Goal: Check status: Check status

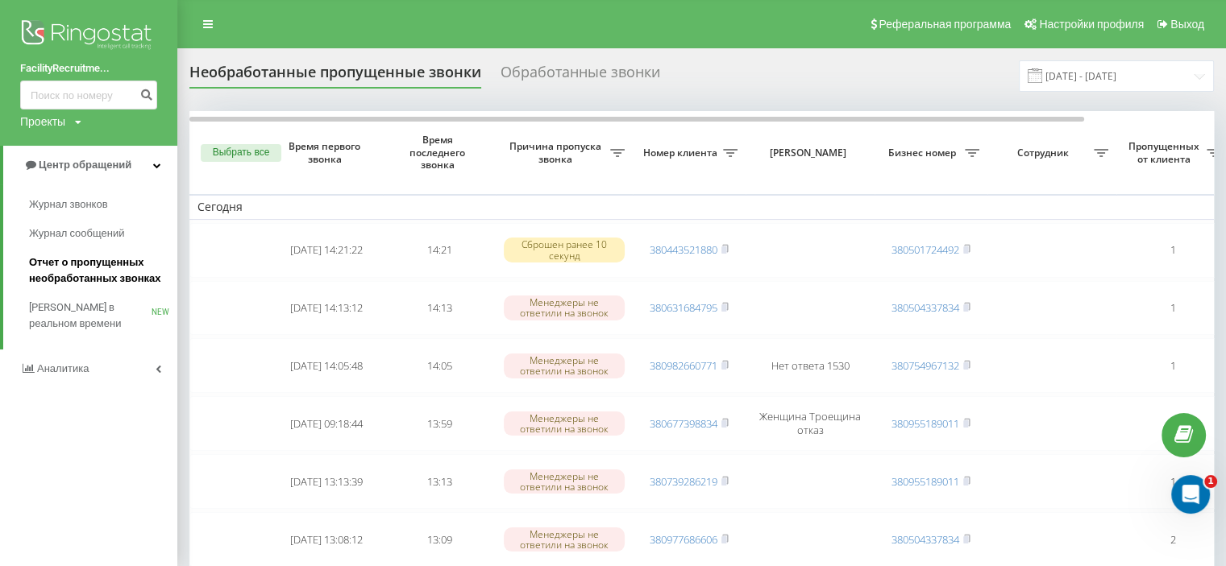
click at [73, 261] on span "Отчет о пропущенных необработанных звонках" at bounding box center [99, 271] width 140 height 32
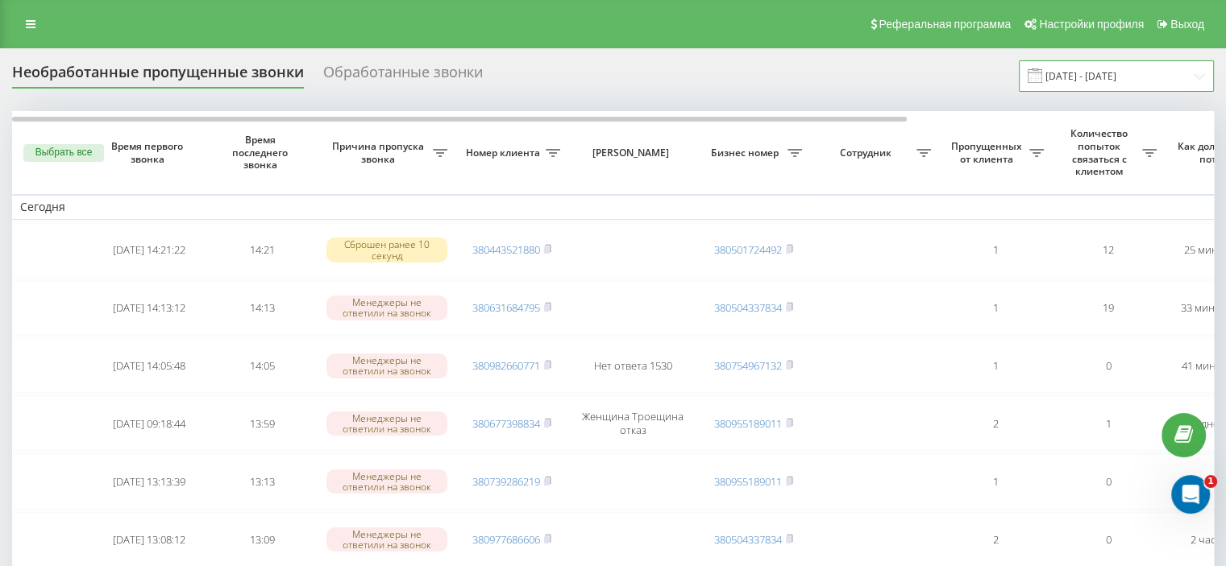
click at [1066, 71] on input "[DATE] - [DATE]" at bounding box center [1115, 75] width 195 height 31
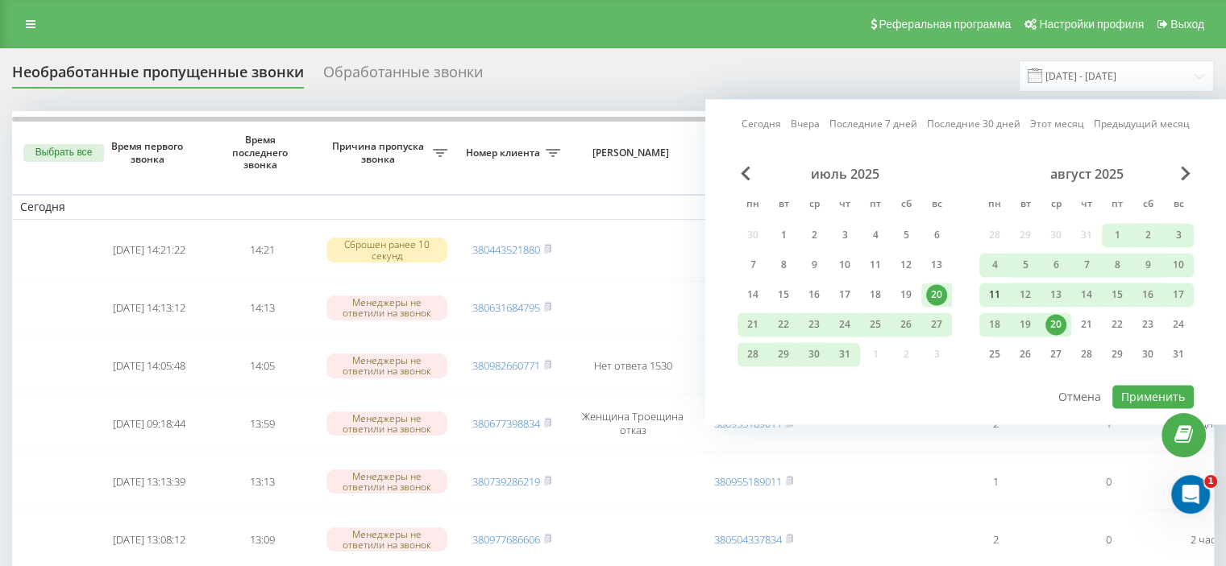
drag, startPoint x: 997, startPoint y: 285, endPoint x: 1006, endPoint y: 286, distance: 9.7
click at [997, 286] on div "11" at bounding box center [994, 294] width 21 height 21
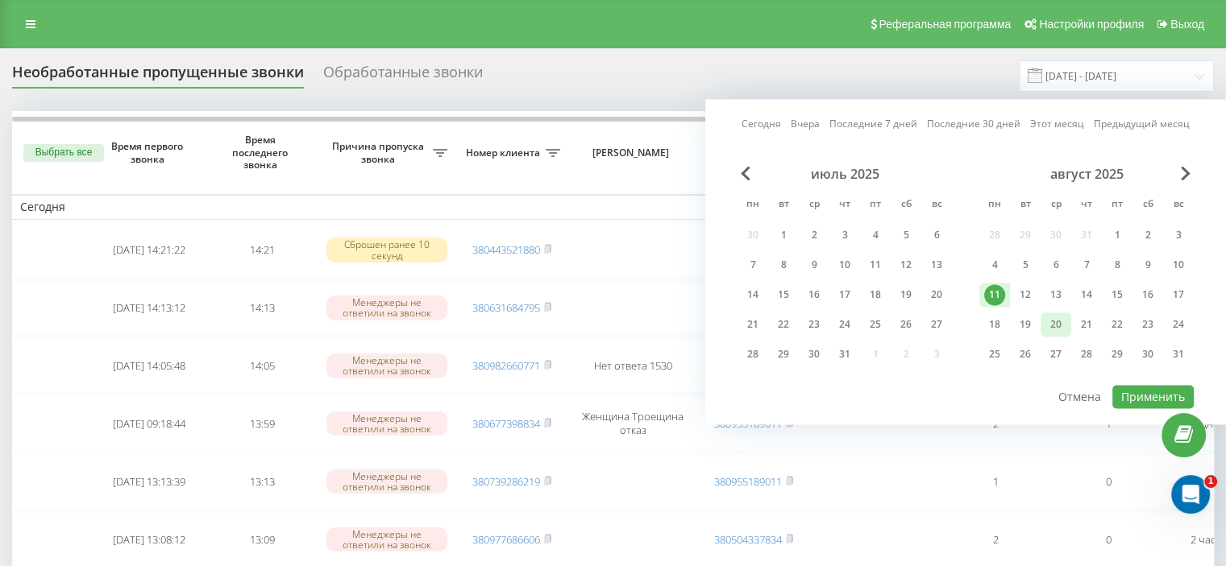
click at [1052, 321] on div "20" at bounding box center [1055, 324] width 21 height 21
click at [1132, 388] on button "Применить" at bounding box center [1152, 396] width 81 height 23
type input "[DATE] - [DATE]"
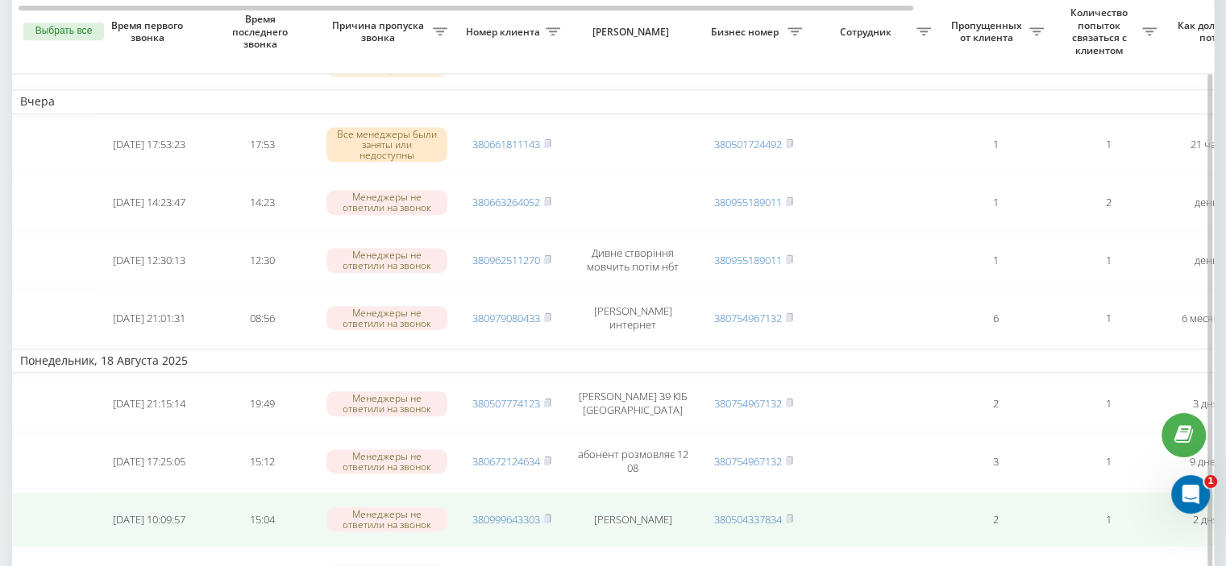
scroll to position [1128, 0]
